Goal: Communication & Community: Participate in discussion

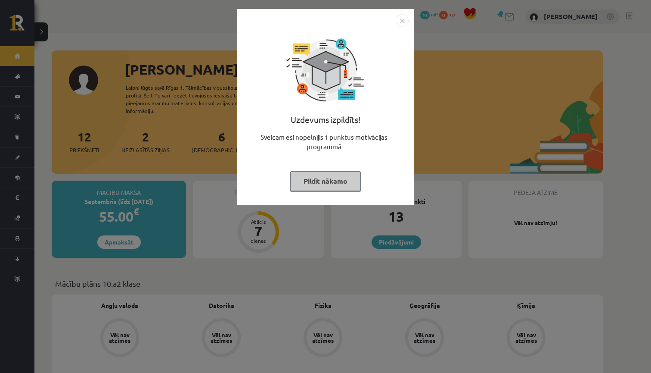
click at [401, 22] on img "Close" at bounding box center [402, 20] width 13 height 13
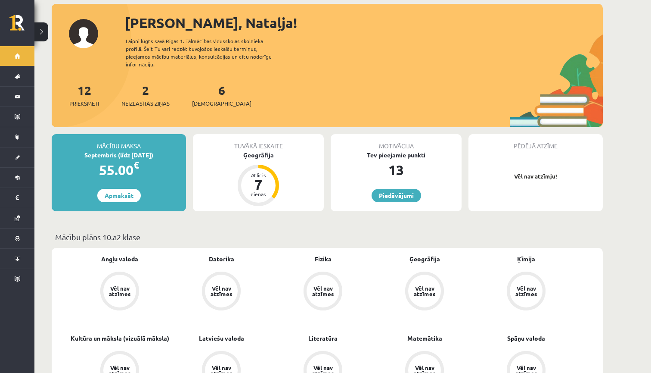
scroll to position [47, 0]
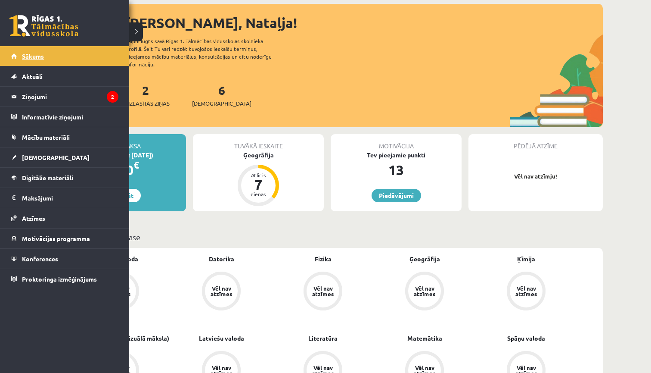
click at [54, 56] on link "Sākums" at bounding box center [64, 56] width 107 height 20
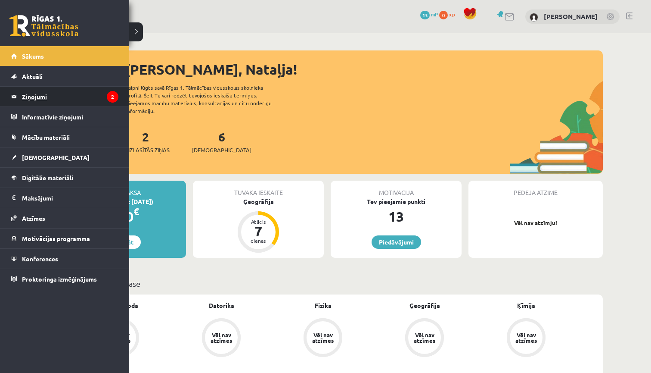
click at [38, 101] on legend "Ziņojumi 2" at bounding box center [70, 97] width 96 height 20
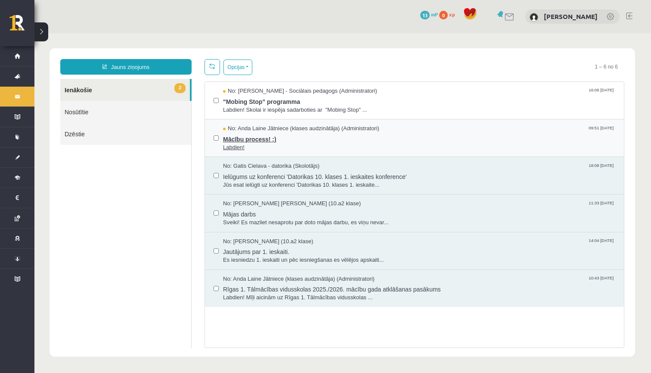
click at [254, 140] on span "Mācību process! :)" at bounding box center [419, 138] width 392 height 11
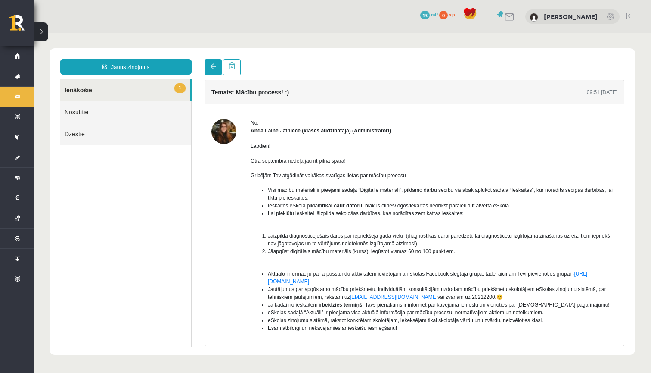
click at [211, 67] on span at bounding box center [213, 66] width 6 height 6
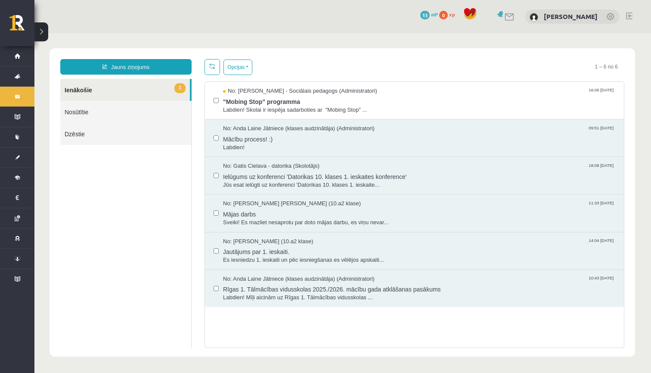
click at [123, 88] on link "1 Ienākošie" at bounding box center [125, 90] width 130 height 22
click at [86, 90] on link "1 Ienākošie" at bounding box center [125, 90] width 130 height 22
click at [246, 98] on span ""Mobing Stop" programma" at bounding box center [419, 100] width 392 height 11
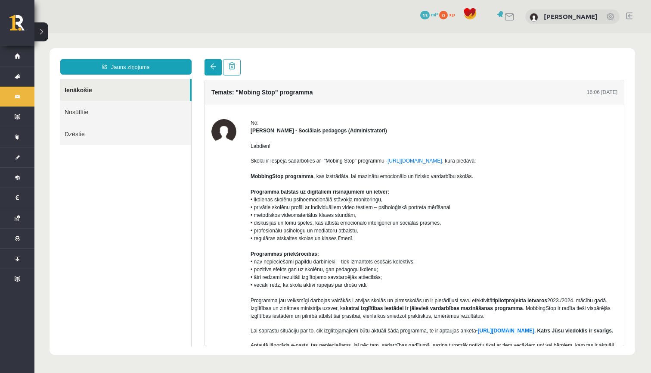
click at [218, 66] on link at bounding box center [213, 67] width 17 height 16
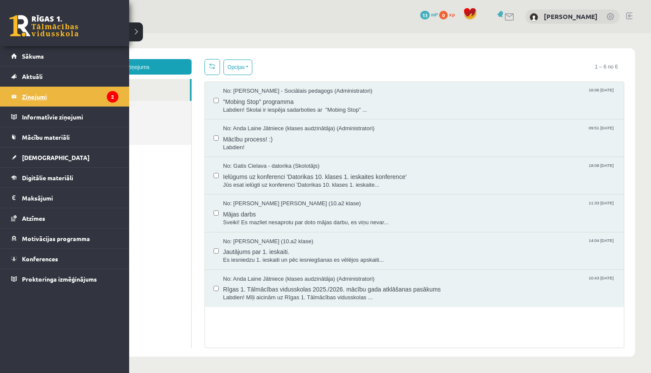
click at [43, 100] on legend "Ziņojumi 2" at bounding box center [70, 97] width 96 height 20
click at [40, 260] on span "Konferences" at bounding box center [40, 259] width 36 height 8
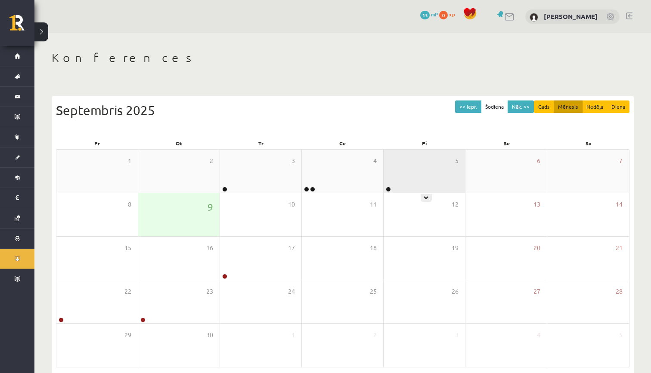
click at [423, 183] on div "5" at bounding box center [424, 170] width 81 height 43
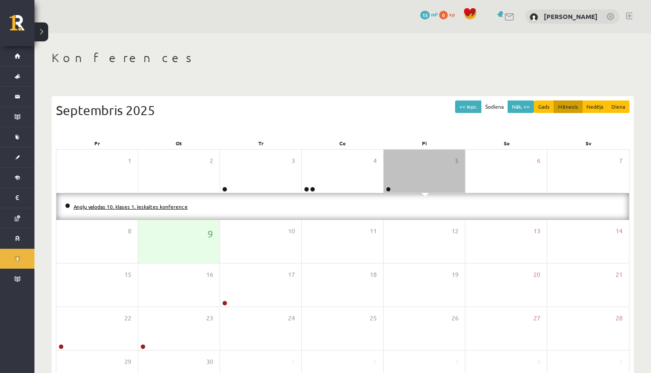
click at [143, 207] on link "Angļu valodas 10. klases 1. ieskaites konference" at bounding box center [131, 206] width 114 height 7
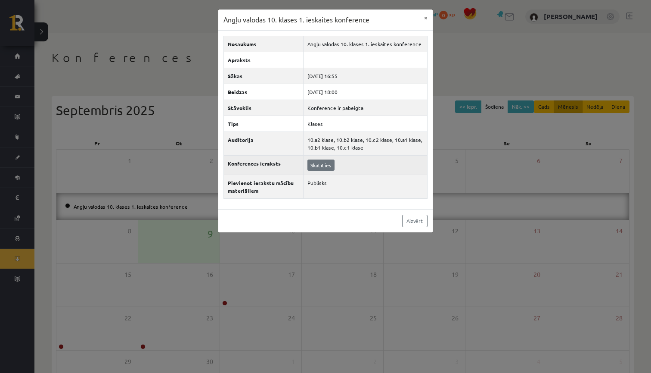
click at [313, 163] on link "Skatīties" at bounding box center [321, 164] width 27 height 11
